Goal: Transaction & Acquisition: Purchase product/service

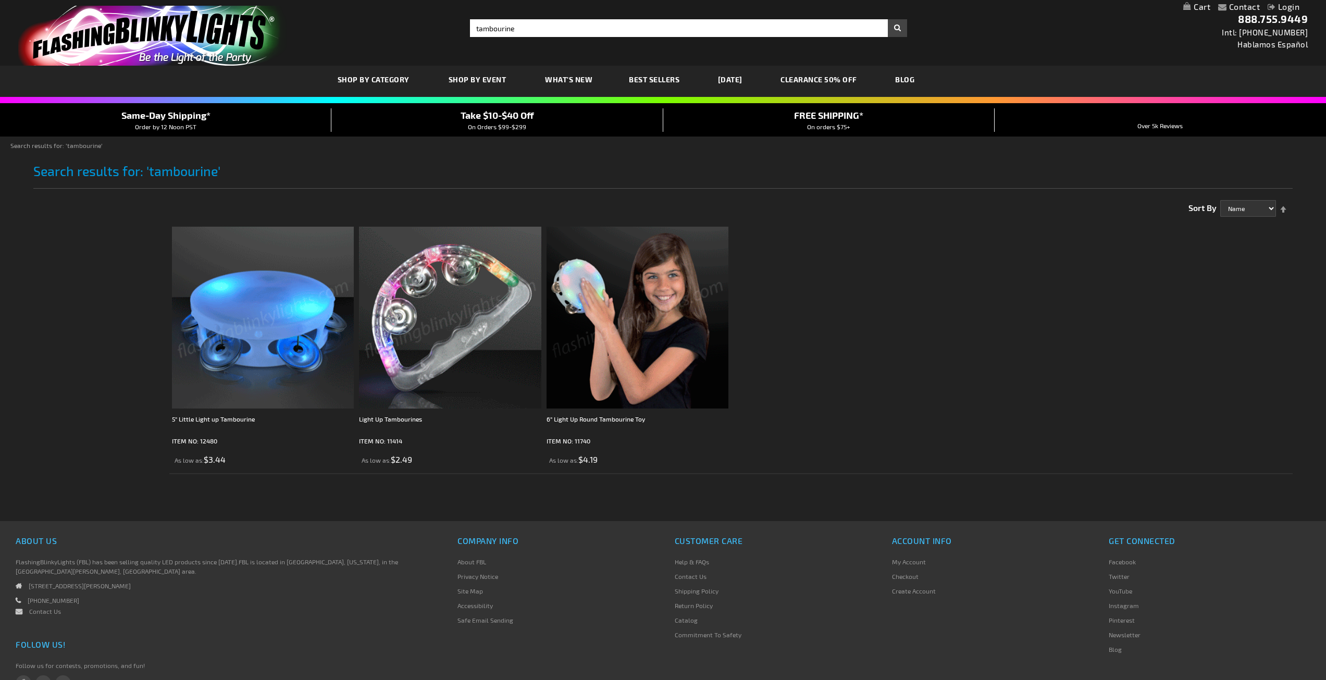
click at [251, 330] on img at bounding box center [263, 318] width 182 height 182
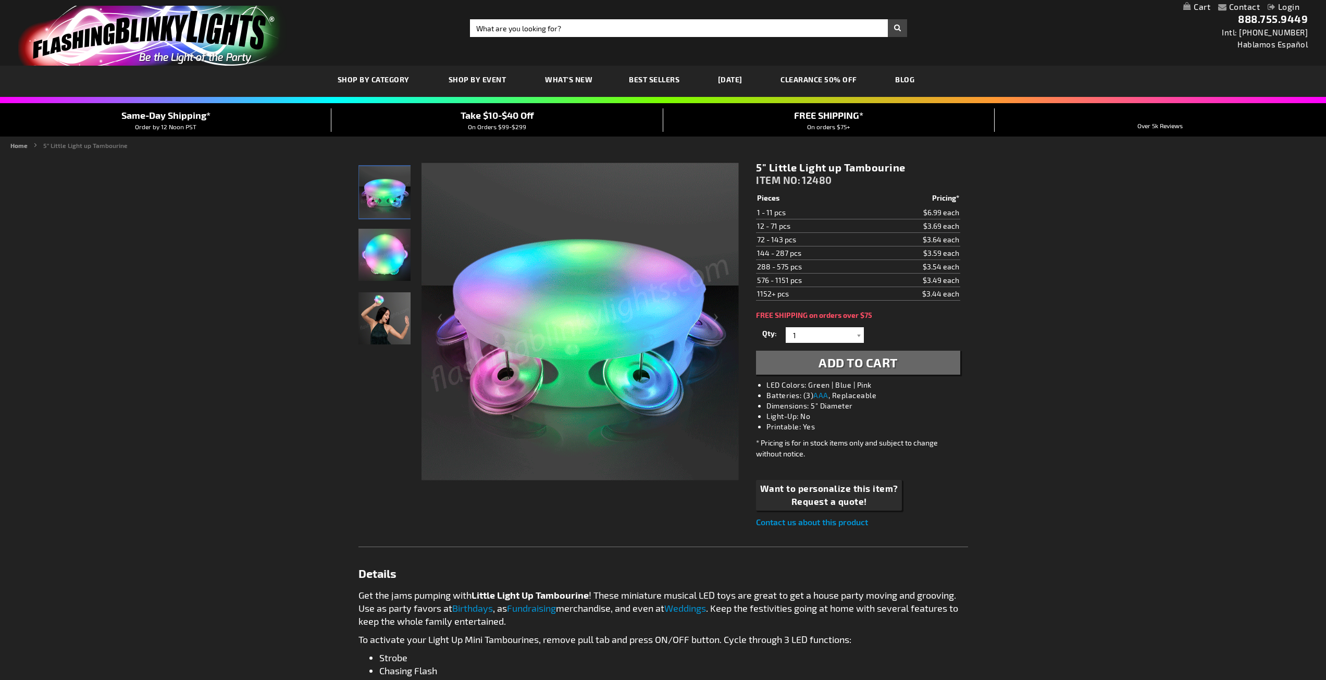
drag, startPoint x: 775, startPoint y: 250, endPoint x: 1005, endPoint y: 248, distance: 230.4
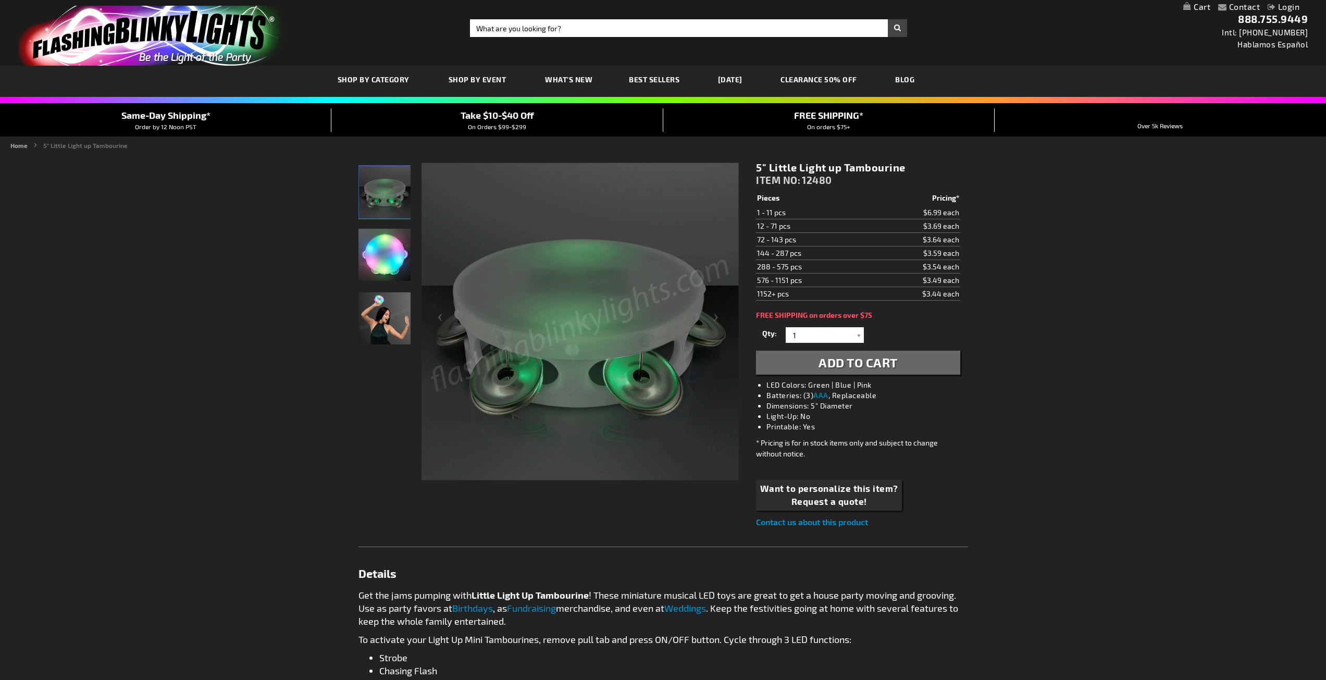
click at [1005, 248] on div "Contact Compare Products Login Skip to Content My Cart My Cart Close You have n…" at bounding box center [663, 605] width 1326 height 1210
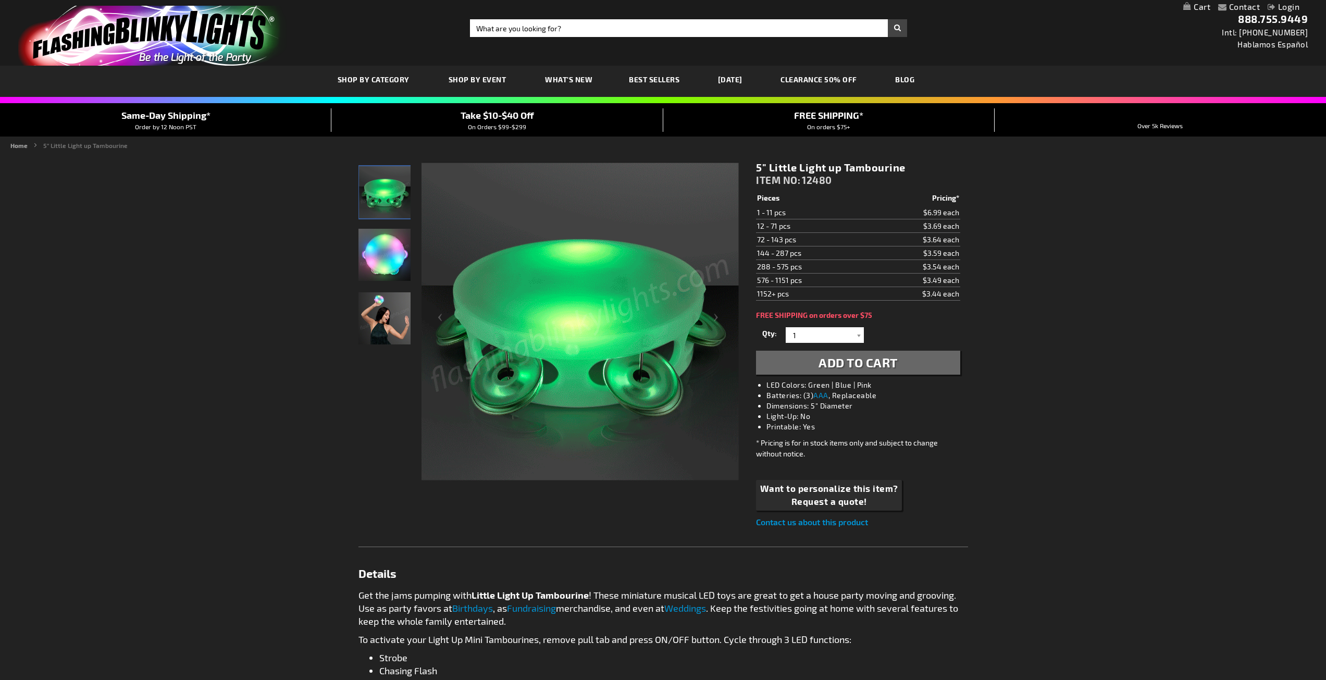
click at [380, 244] on img "Light Up Mini Tambourine LED Toy" at bounding box center [385, 255] width 52 height 52
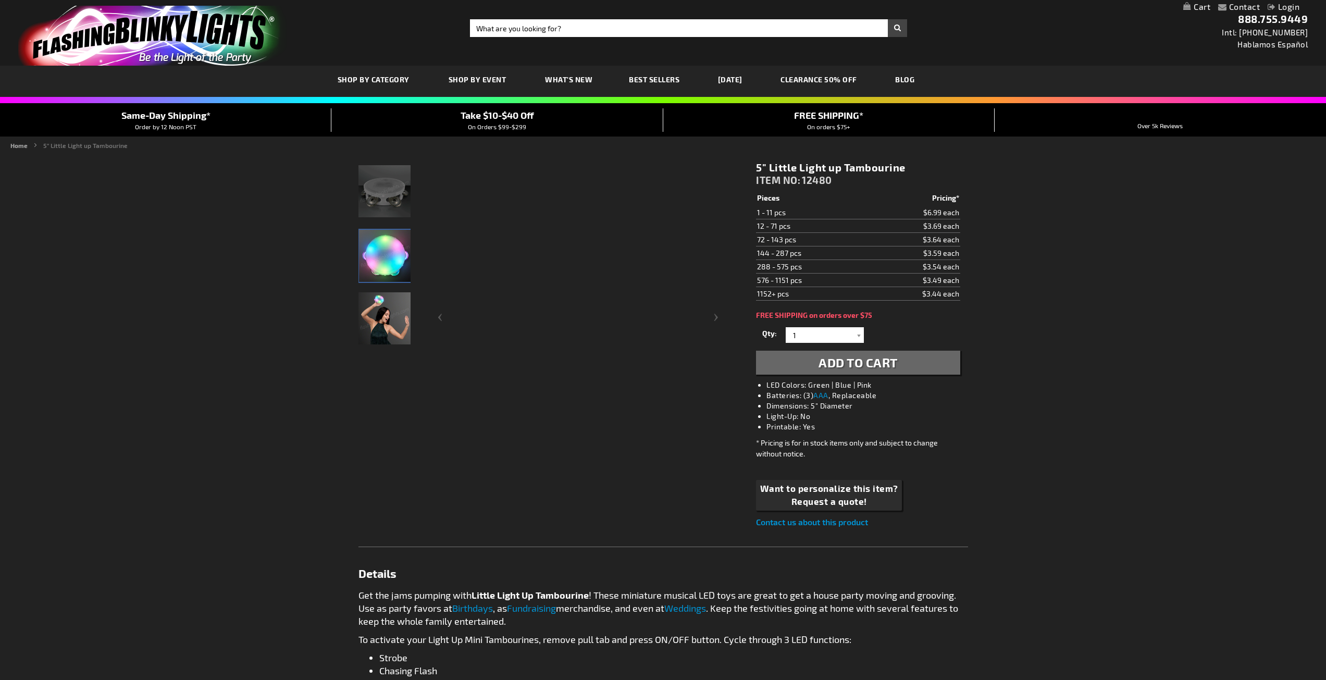
click at [379, 314] on img "Woman partying Light Up Mini Tambourine LED Toy" at bounding box center [385, 318] width 52 height 52
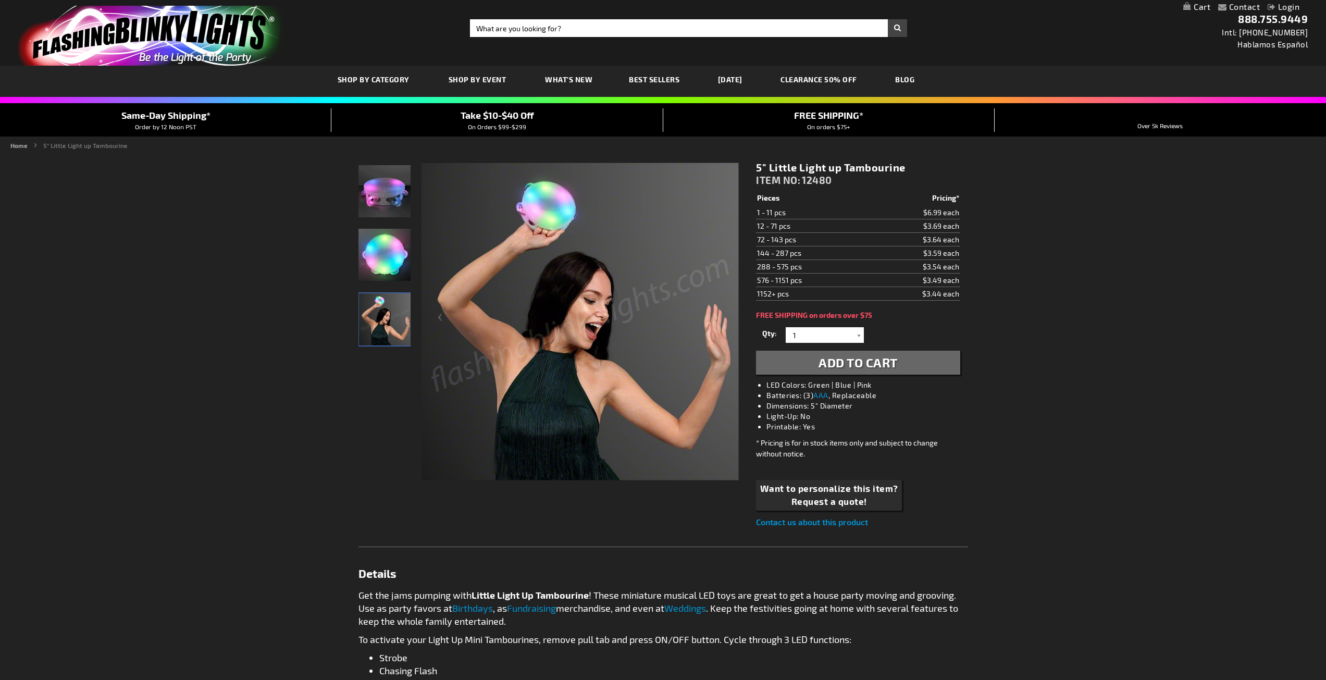
click at [391, 178] on img "Light Up Mini Tambourine LED Toy" at bounding box center [385, 191] width 52 height 52
